Goal: Download file/media

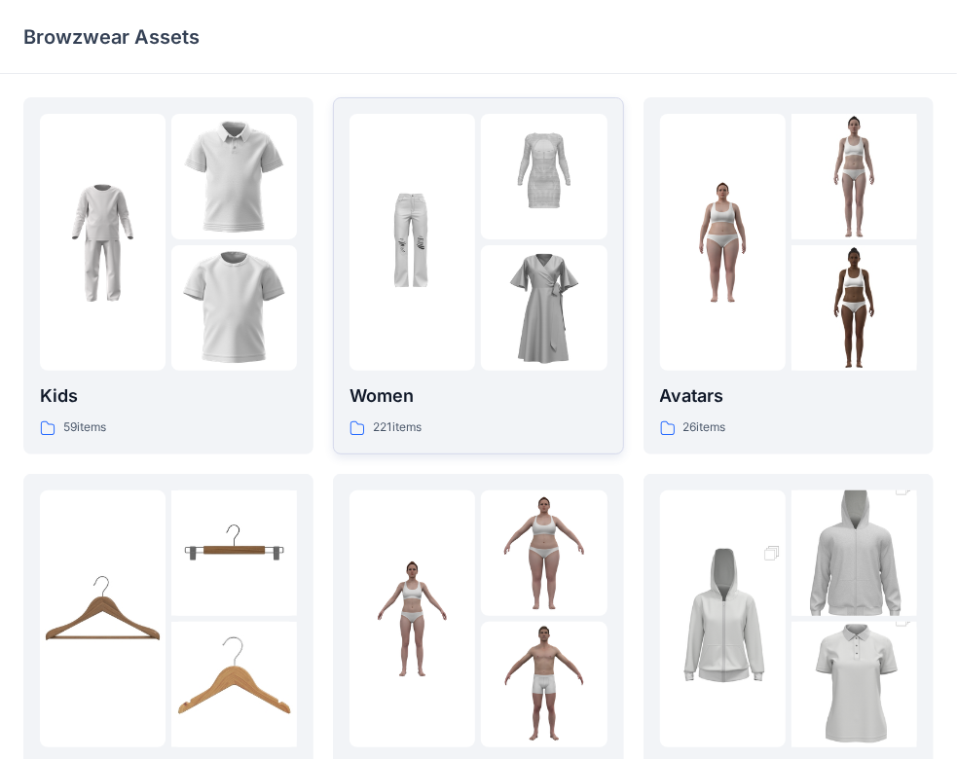
click at [528, 397] on p "Women" at bounding box center [478, 396] width 257 height 27
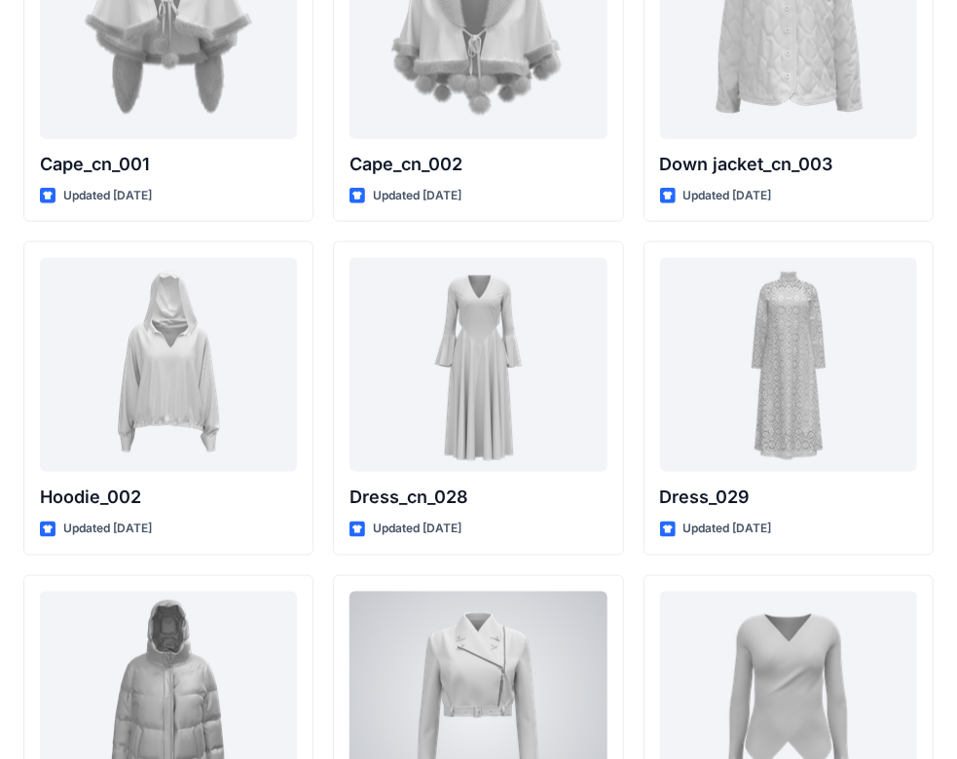
scroll to position [12519, 0]
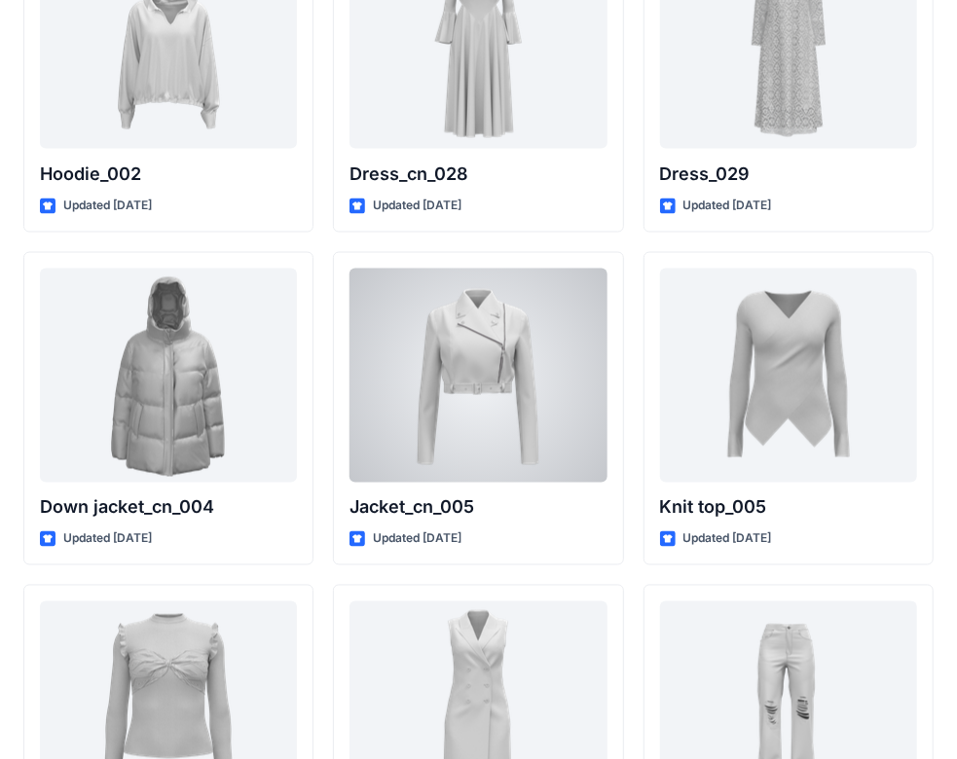
click at [528, 397] on div at bounding box center [478, 376] width 257 height 214
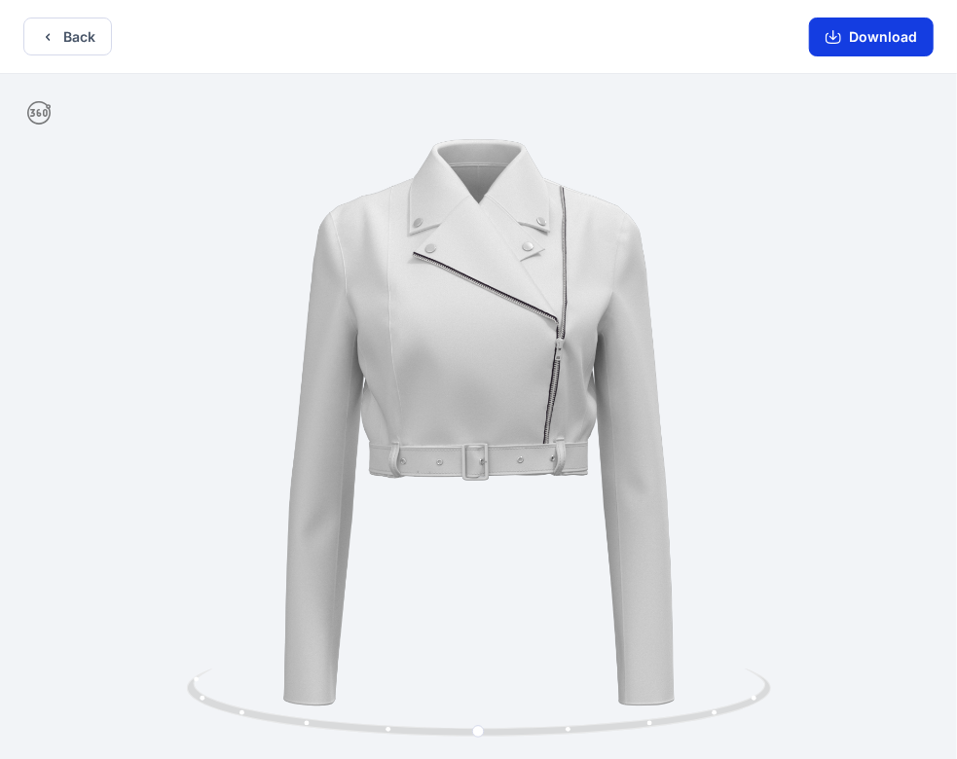
click at [879, 33] on button "Download" at bounding box center [871, 37] width 125 height 39
